Goal: Communication & Community: Answer question/provide support

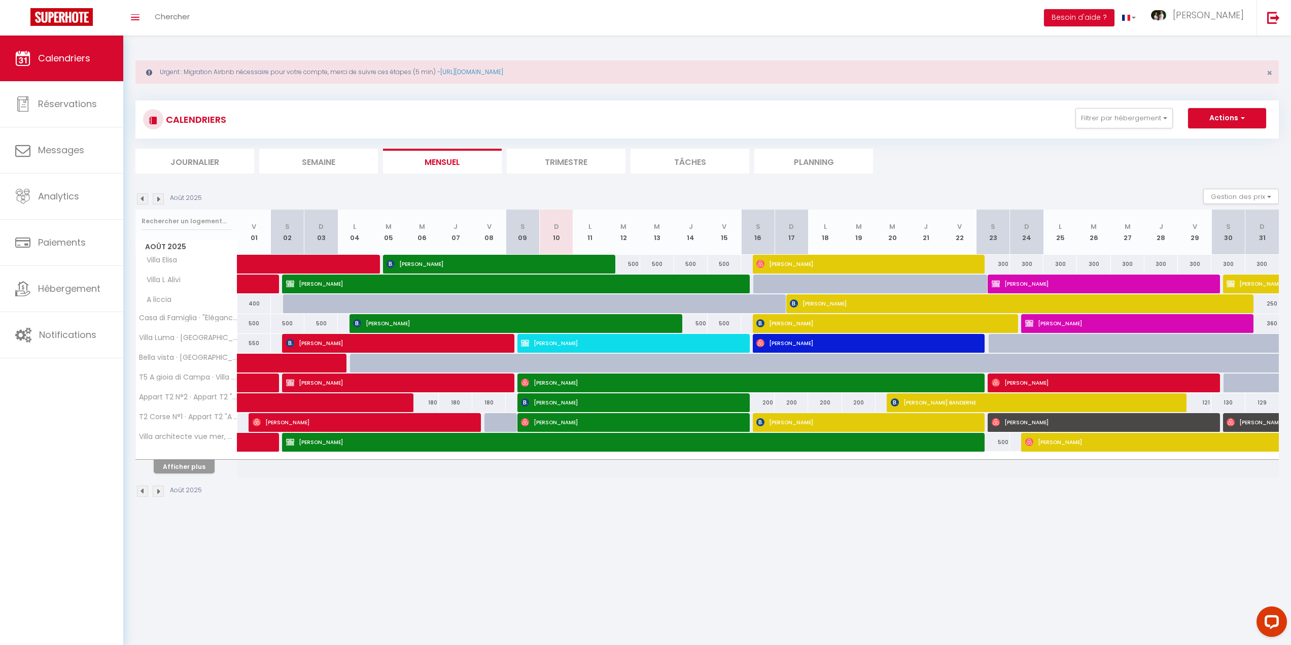
click at [318, 160] on li "Semaine" at bounding box center [318, 161] width 119 height 25
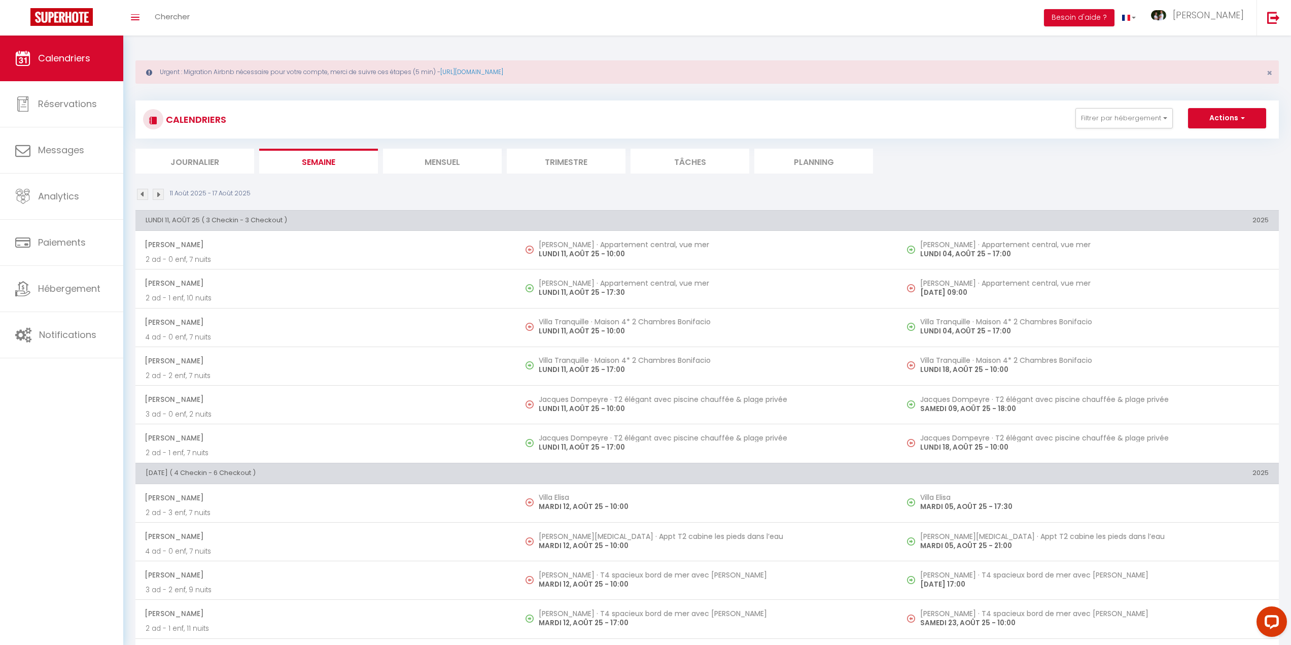
click at [142, 195] on img at bounding box center [142, 194] width 11 height 11
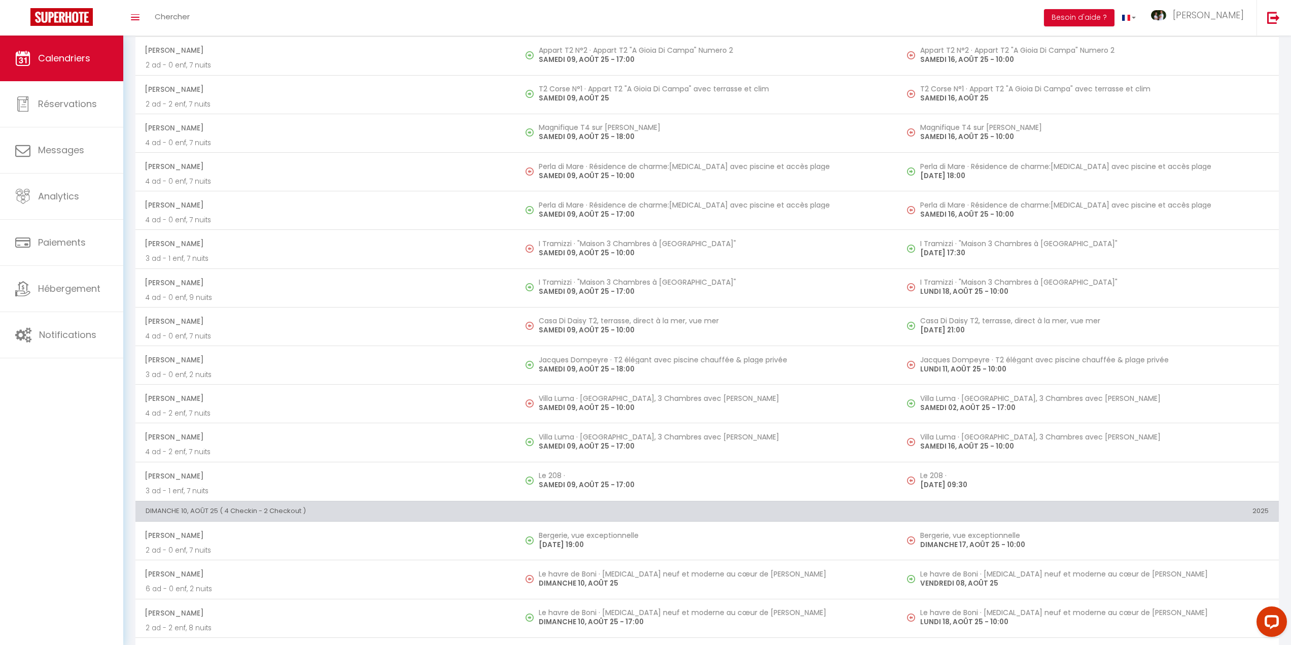
scroll to position [2352, 0]
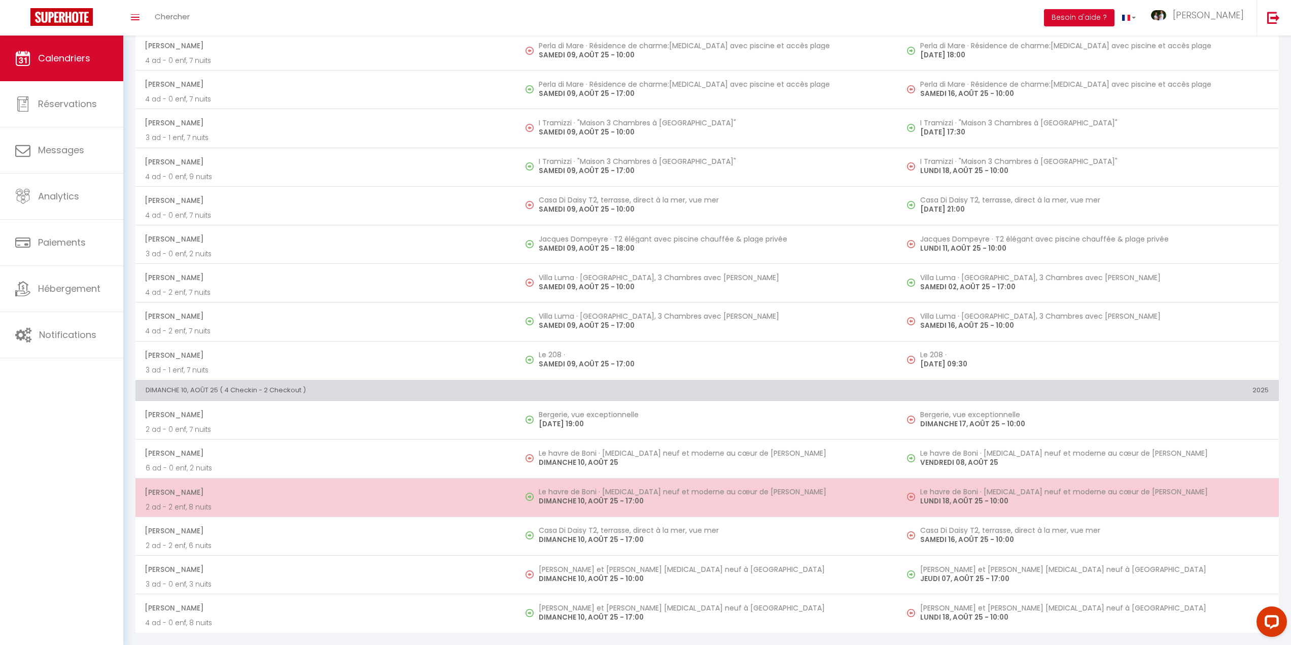
click at [578, 501] on p "DIMANCHE 10, AOÛT 25 - 17:00" at bounding box center [713, 500] width 348 height 11
select select "OK"
select select "1"
select select "0"
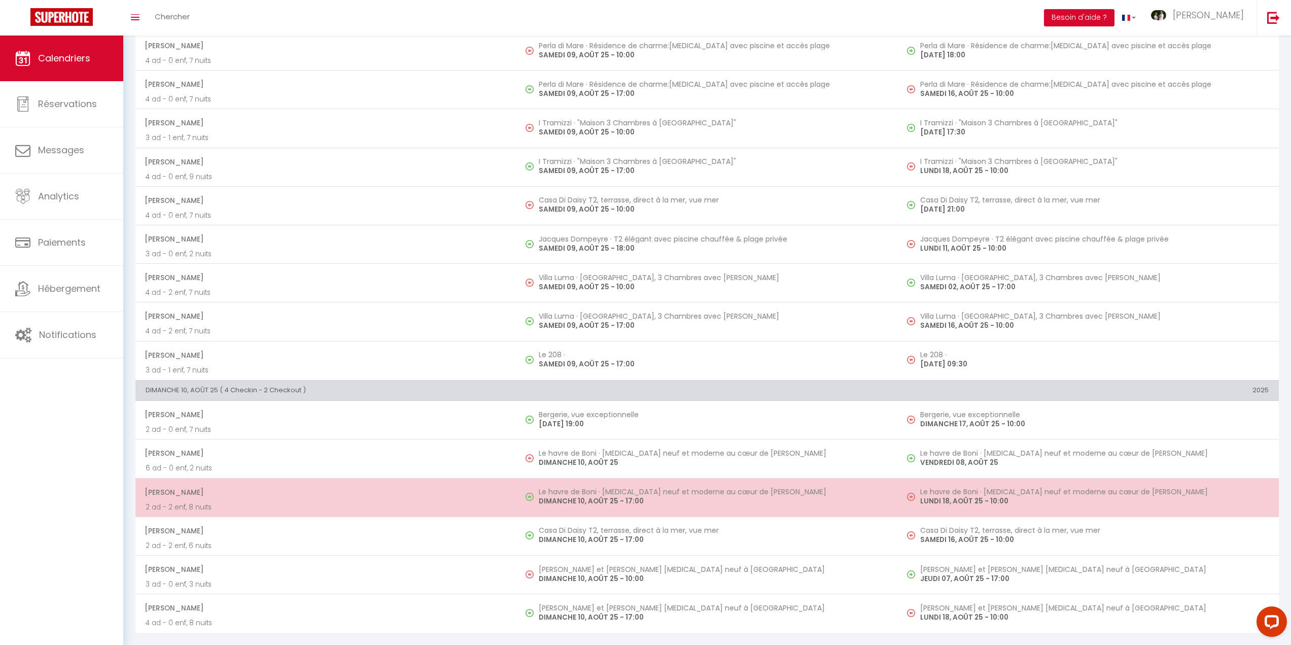
select select "1"
select select
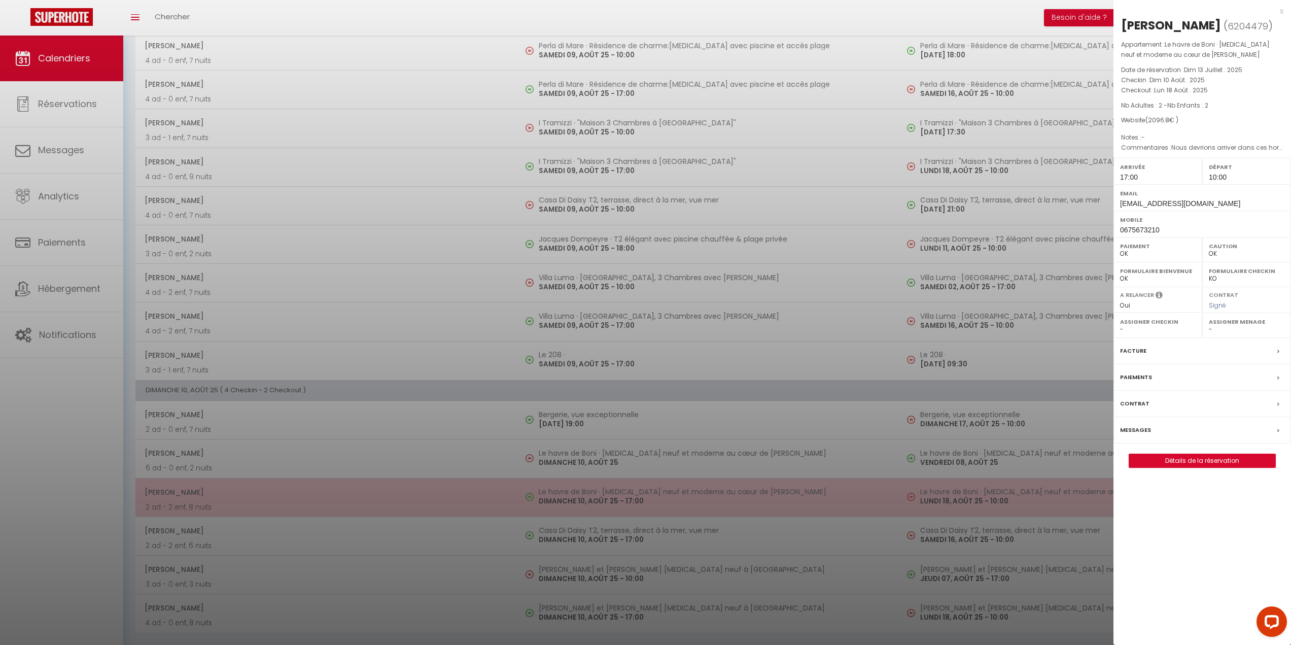
click at [578, 501] on div at bounding box center [645, 322] width 1291 height 645
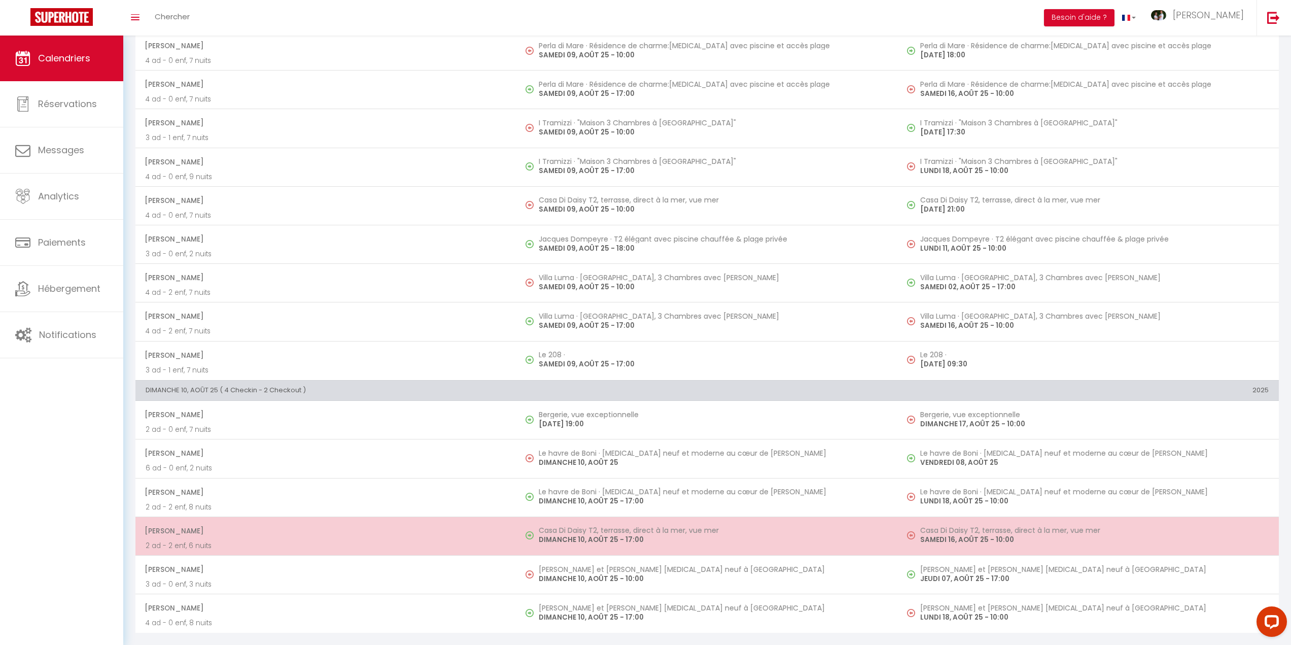
click at [606, 535] on p "DIMANCHE 10, AOÛT 25 - 17:00" at bounding box center [713, 539] width 348 height 11
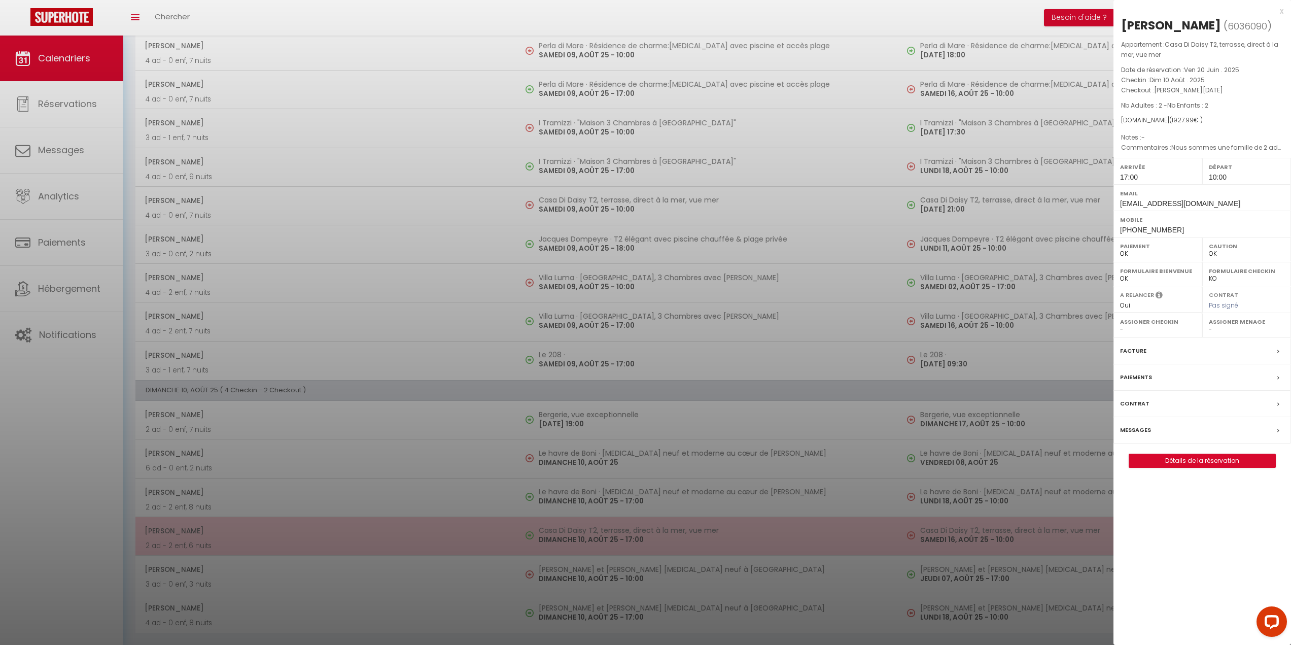
click at [606, 535] on div at bounding box center [645, 322] width 1291 height 645
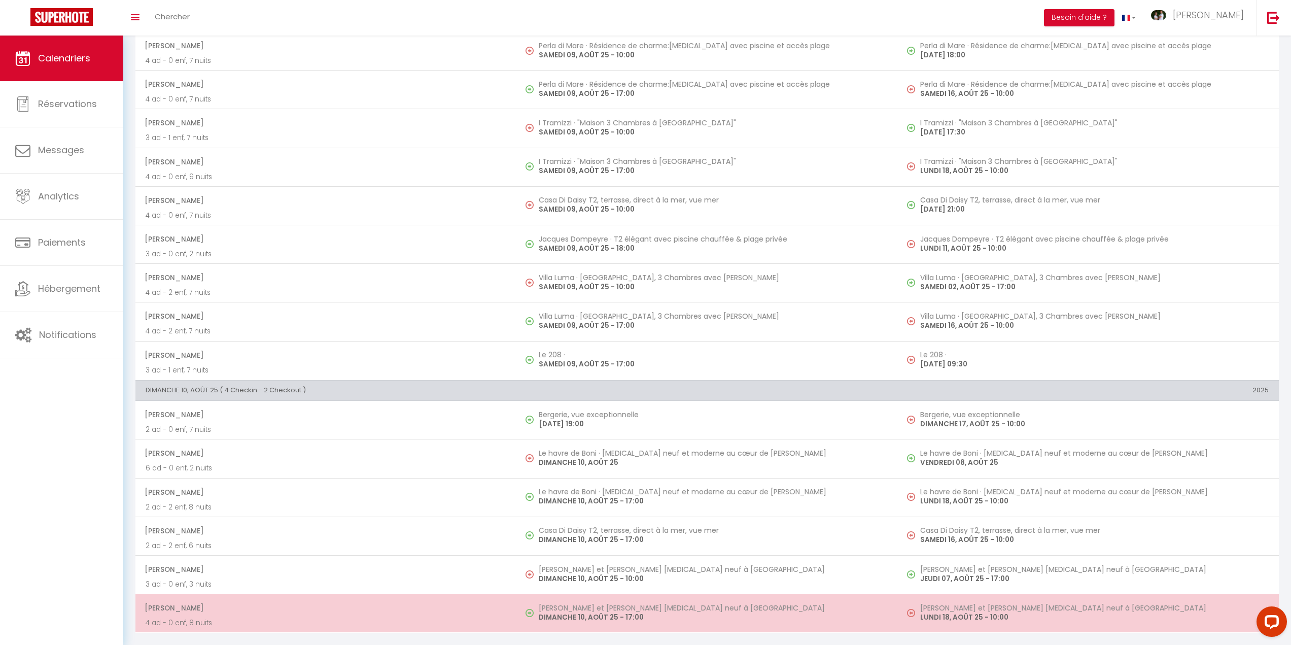
click at [602, 610] on h5 "[PERSON_NAME] et [PERSON_NAME] [MEDICAL_DATA] neuf à [GEOGRAPHIC_DATA]" at bounding box center [713, 608] width 348 height 8
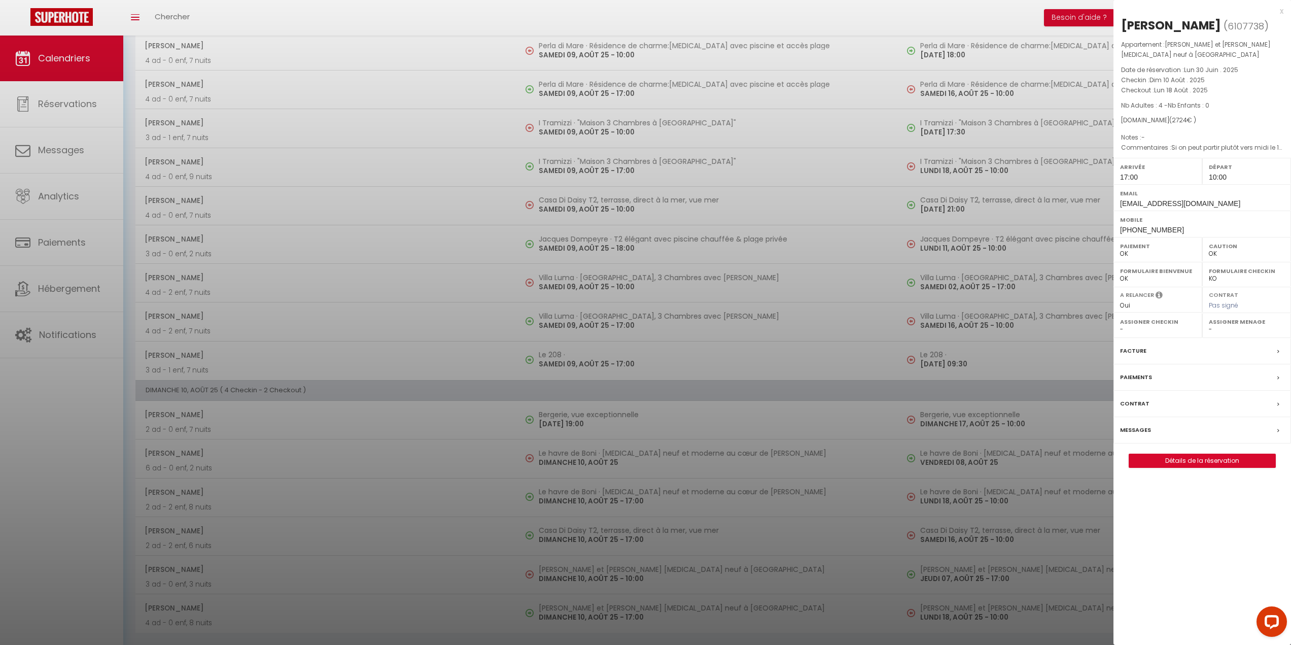
click at [1148, 428] on label "Messages" at bounding box center [1135, 429] width 31 height 11
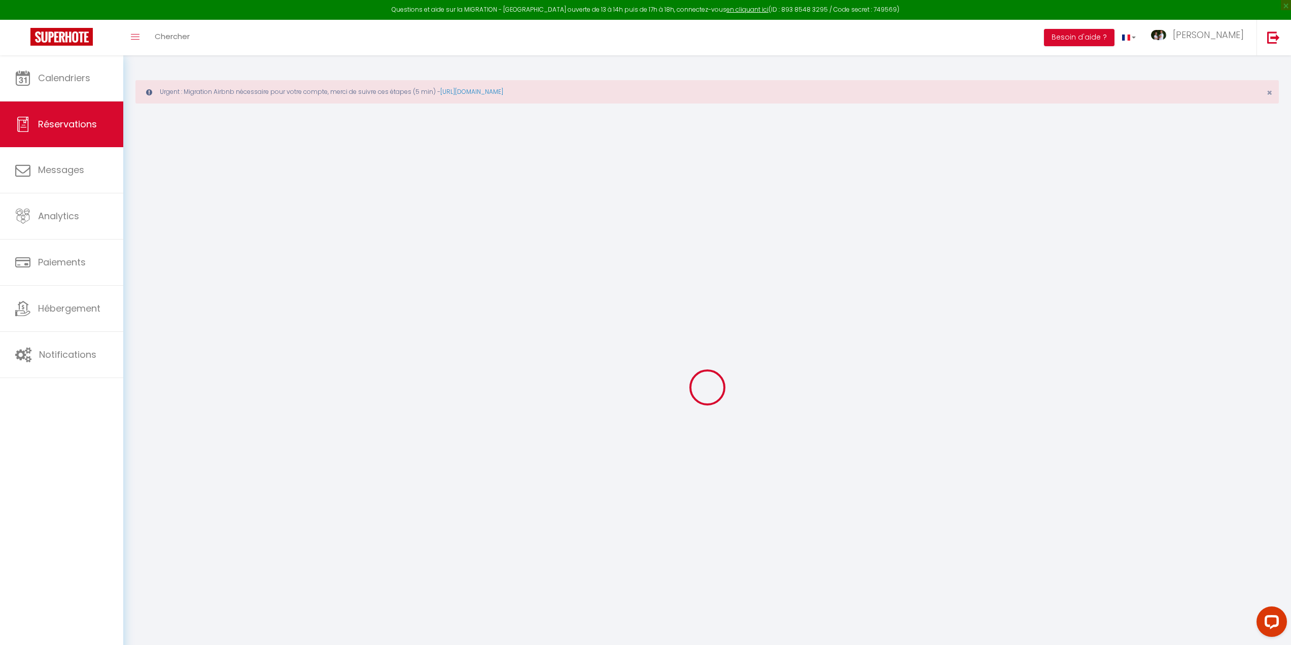
select select
checkbox input "false"
type textarea "isAutoTranslationEnabled=true user=[object Object] viewer=[object Object] heade…"
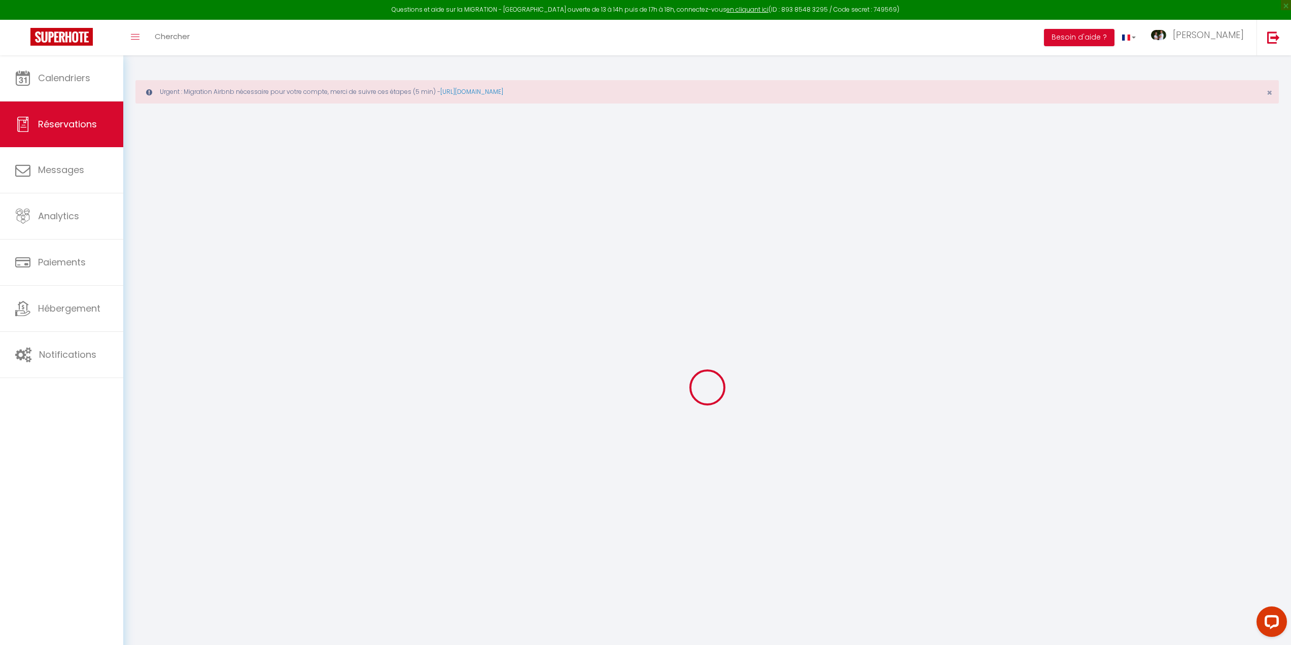
type textarea "Si on peut partir plutôt vers midi le 18 ca nous arrangerait Merci"
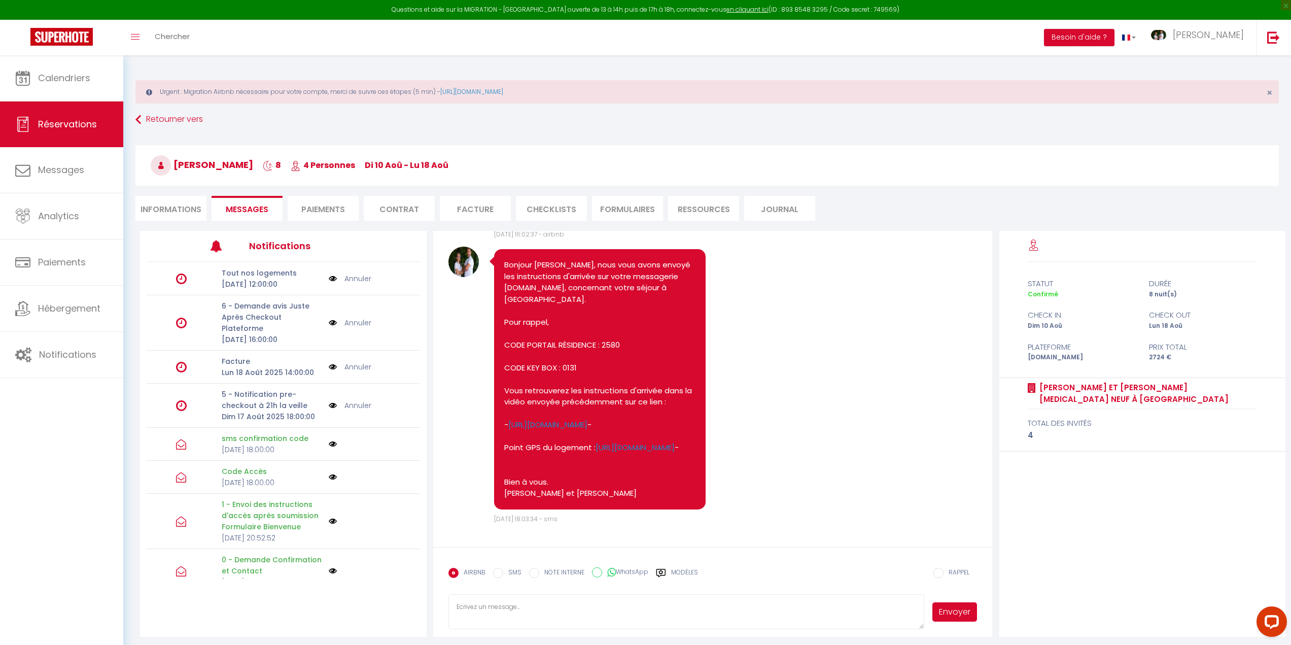
scroll to position [1482, 0]
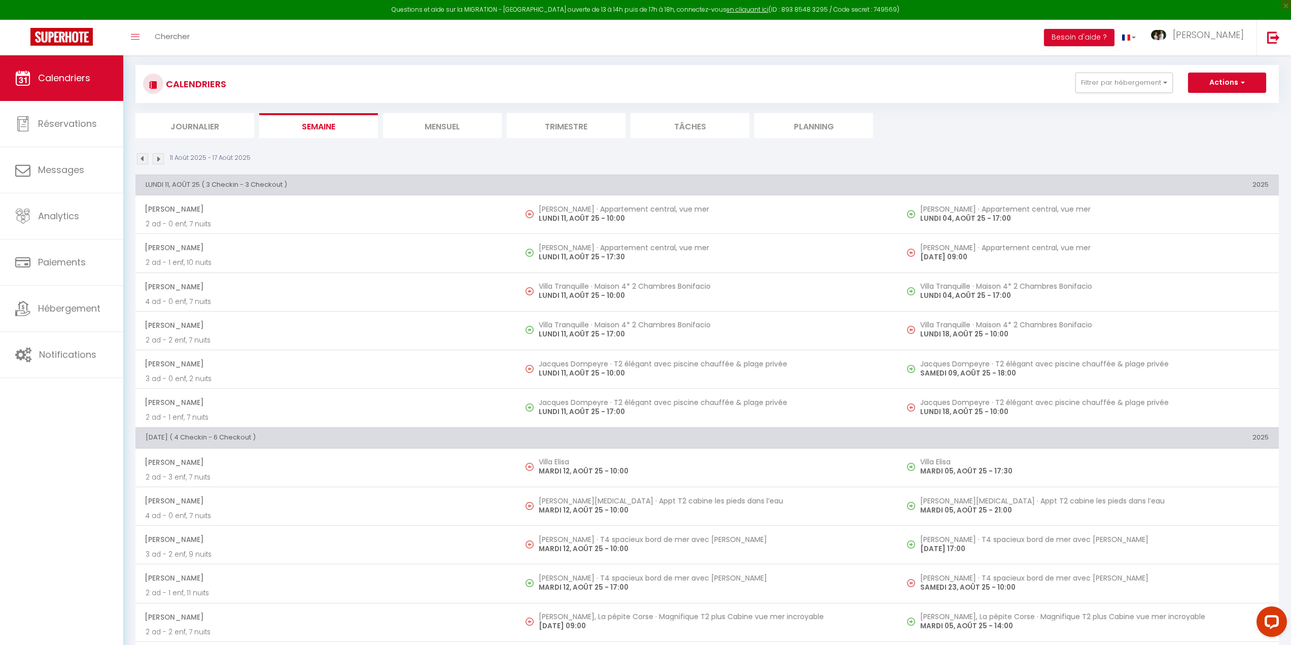
click at [142, 159] on img at bounding box center [142, 158] width 11 height 11
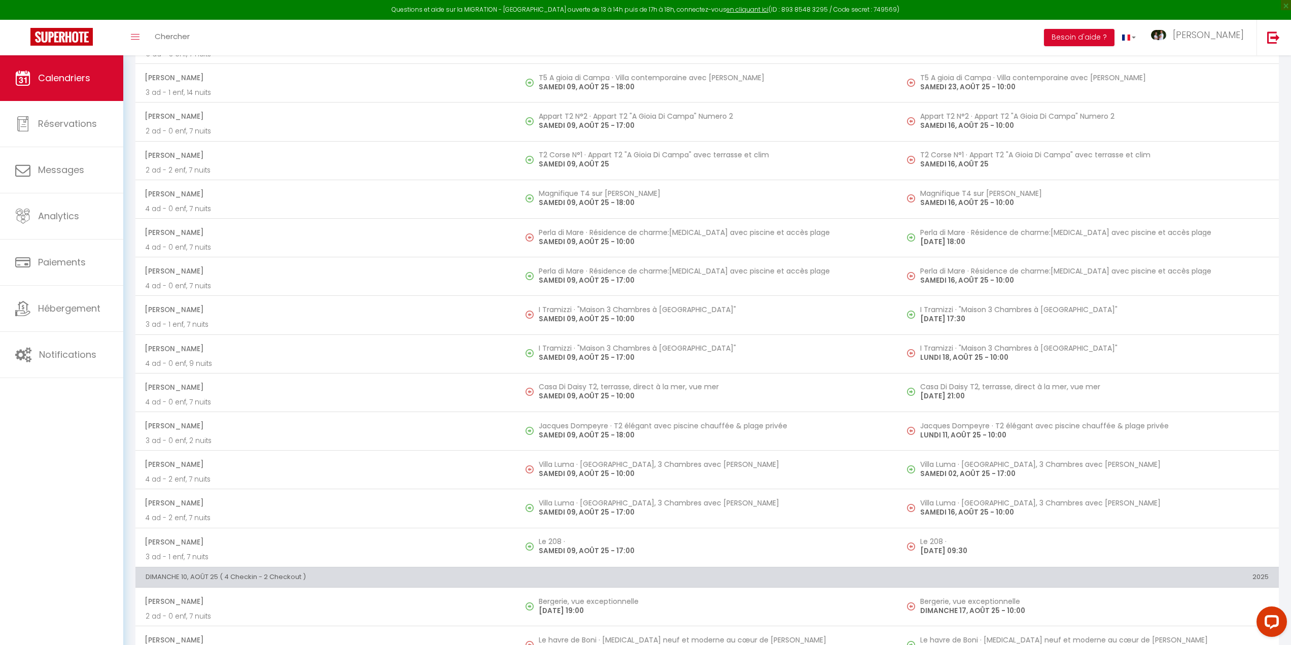
scroll to position [2372, 0]
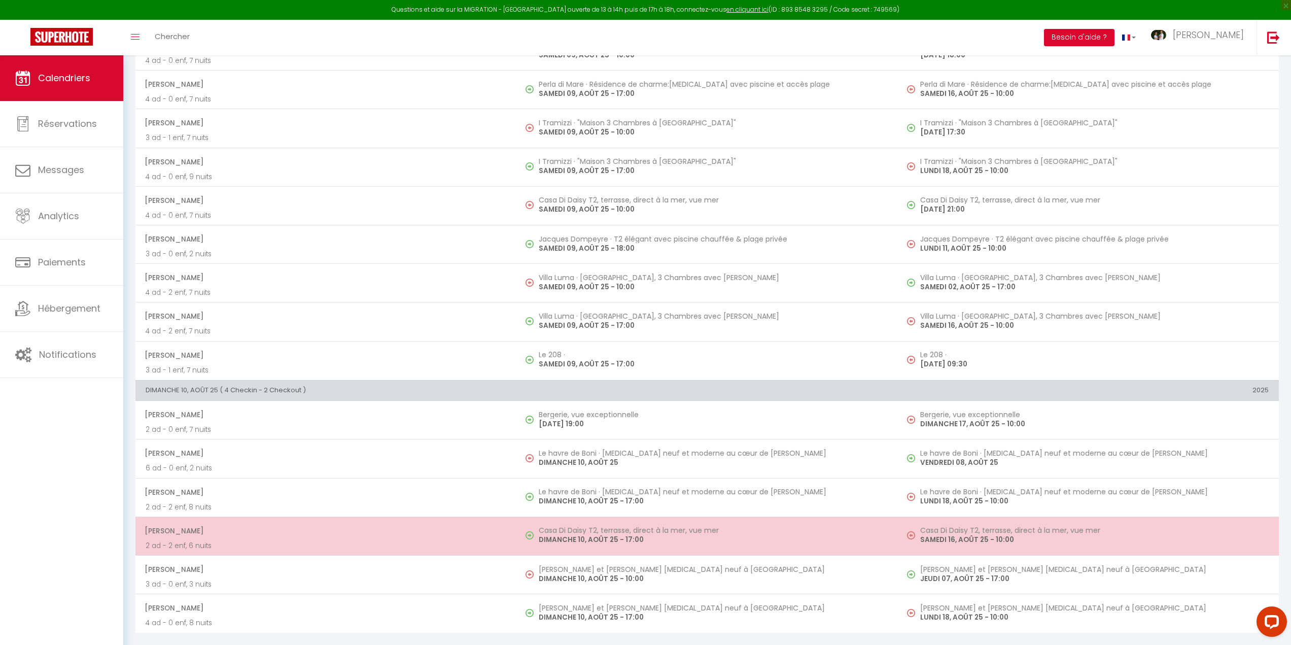
click at [584, 534] on h5 "Casa Di Daisy T2, terrasse, direct à la mer, vue mer" at bounding box center [713, 530] width 348 height 8
select select "OK"
select select "1"
select select "0"
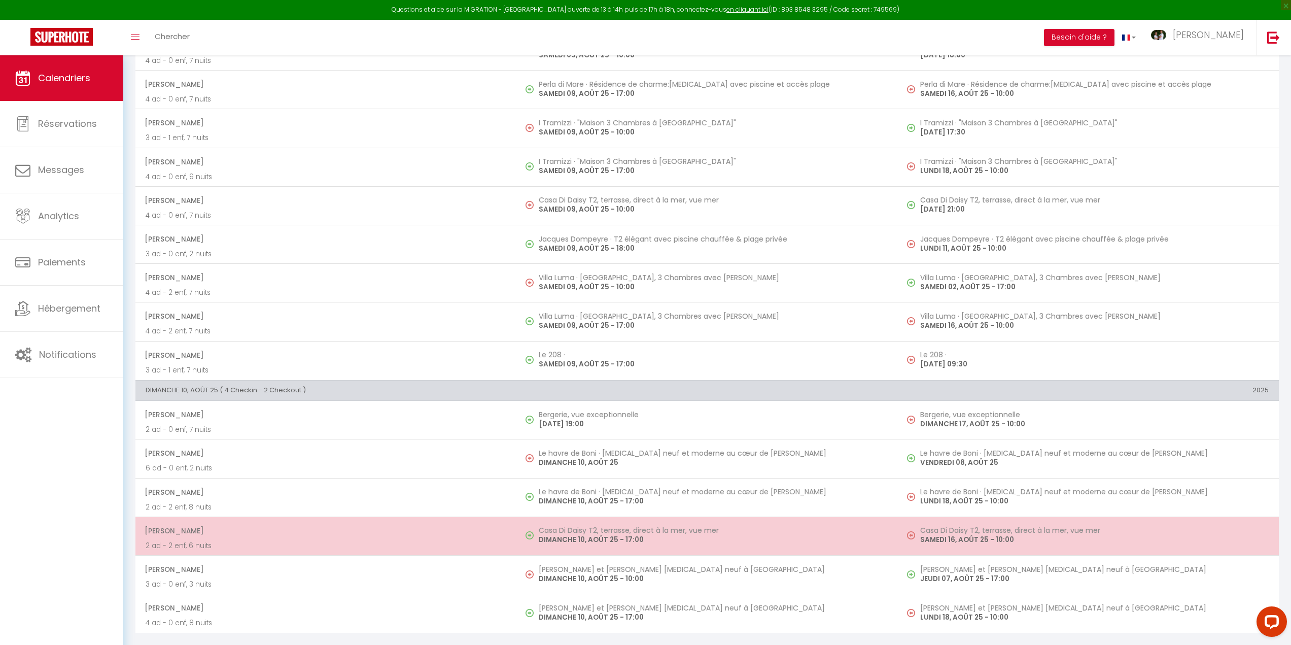
select select "1"
select select
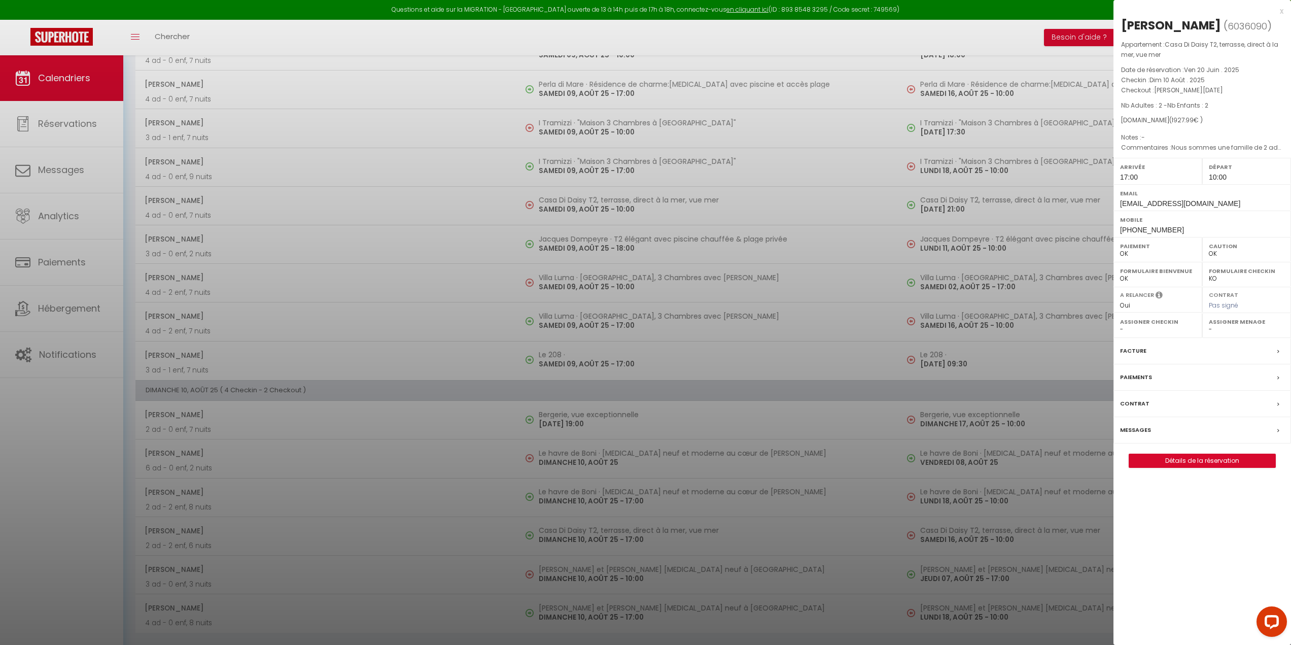
click at [1147, 429] on label "Messages" at bounding box center [1135, 429] width 31 height 11
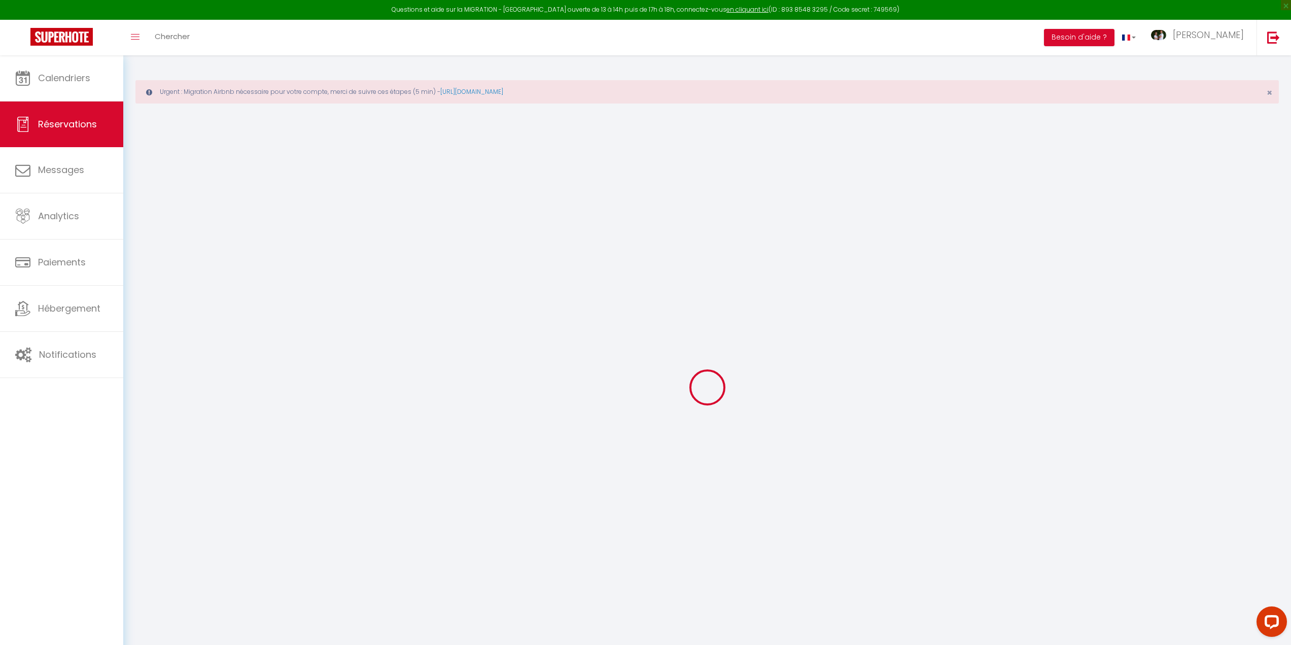
select select
checkbox input "false"
select select
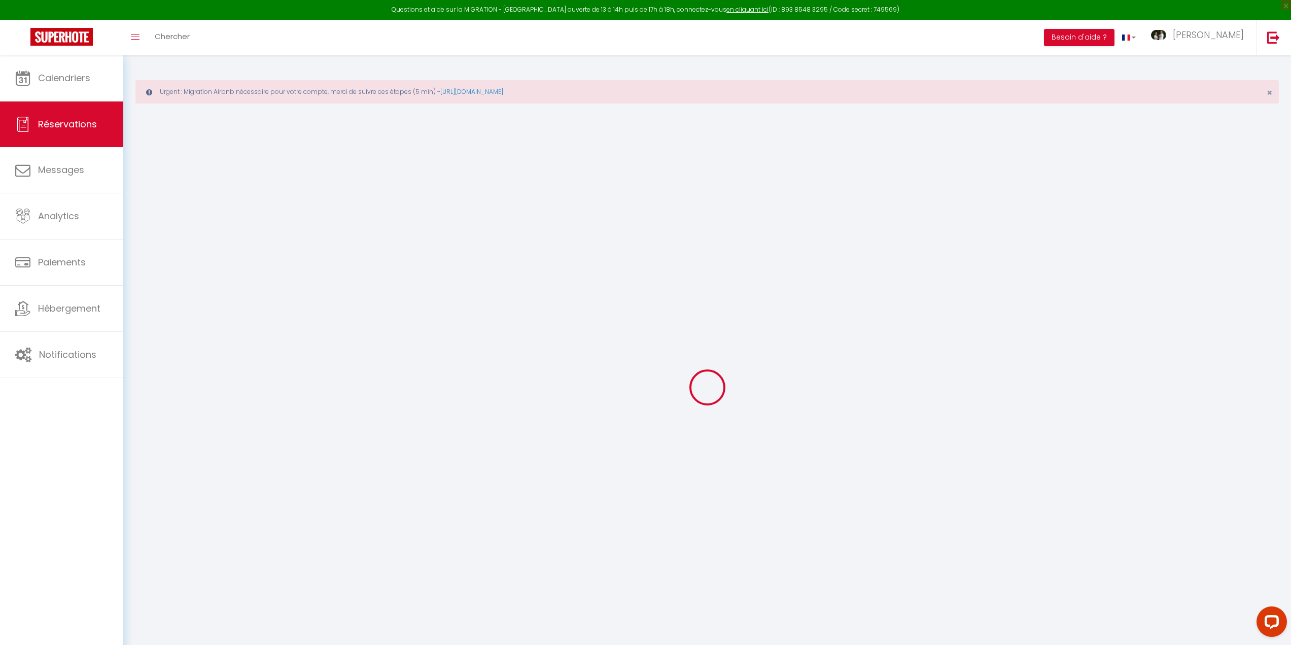
select select
checkbox input "false"
type textarea "Nous sommes une famille de 2 adultes et 2 enfants de 9 et 13 ans. Nous avons hâ…"
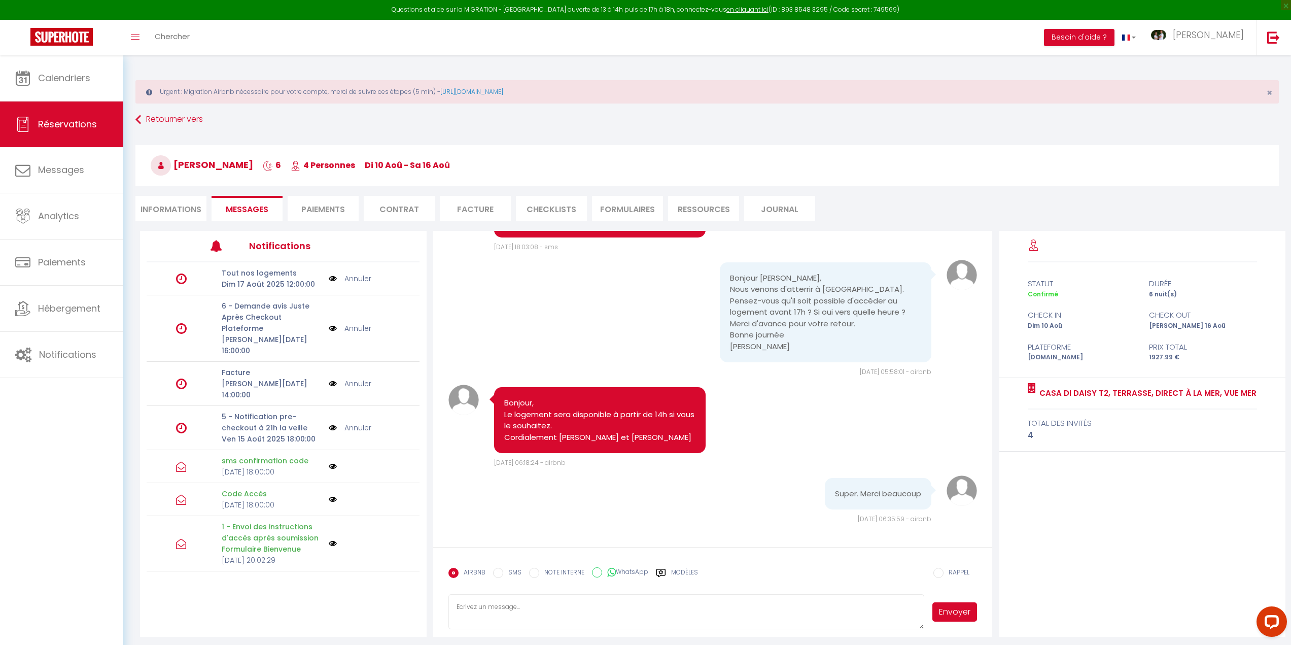
scroll to position [2284, 0]
